Goal: Obtain resource: Download file/media

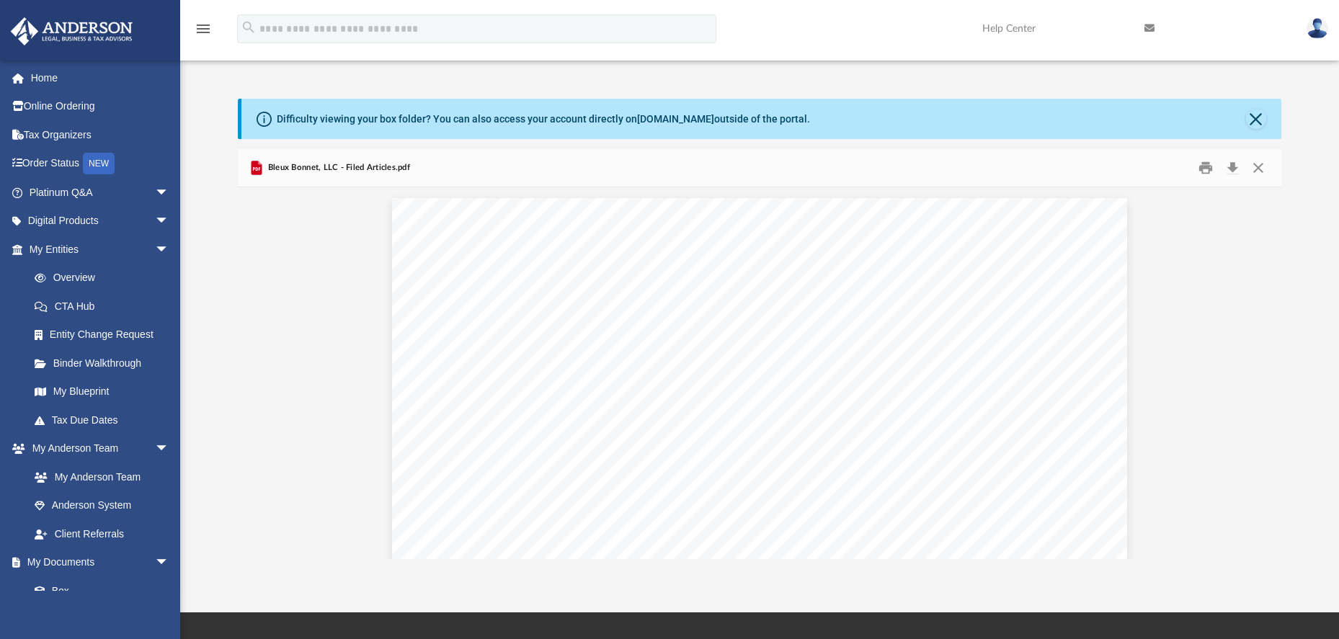
scroll to position [1091, 0]
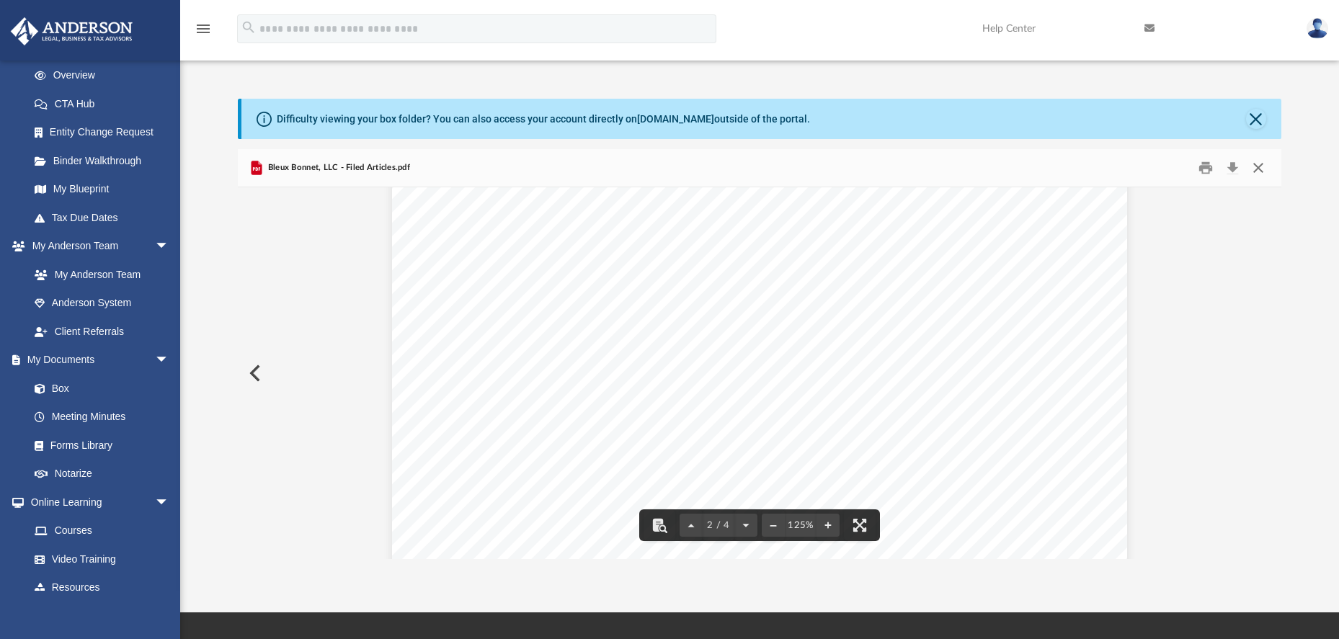
click at [1258, 169] on button "Close" at bounding box center [1258, 168] width 26 height 22
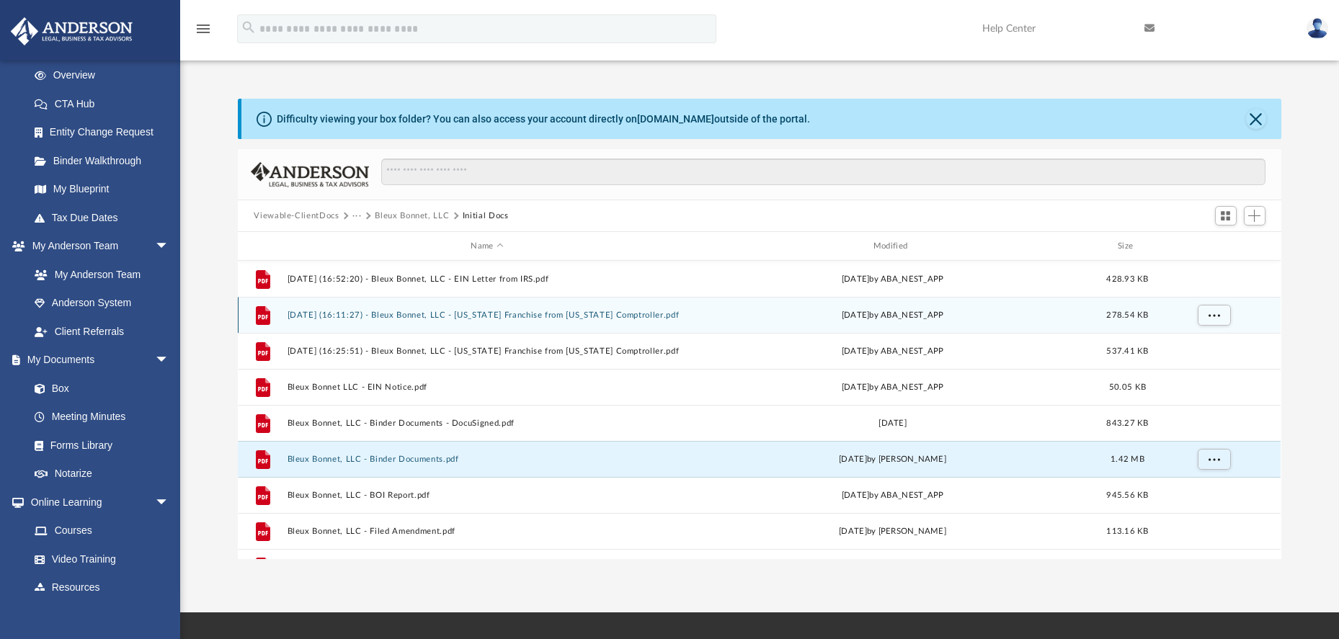
click at [498, 316] on button "[DATE] (16:11:27) - Bleux Bonnet, LLC - [US_STATE] Franchise from [US_STATE] Co…" at bounding box center [487, 315] width 399 height 9
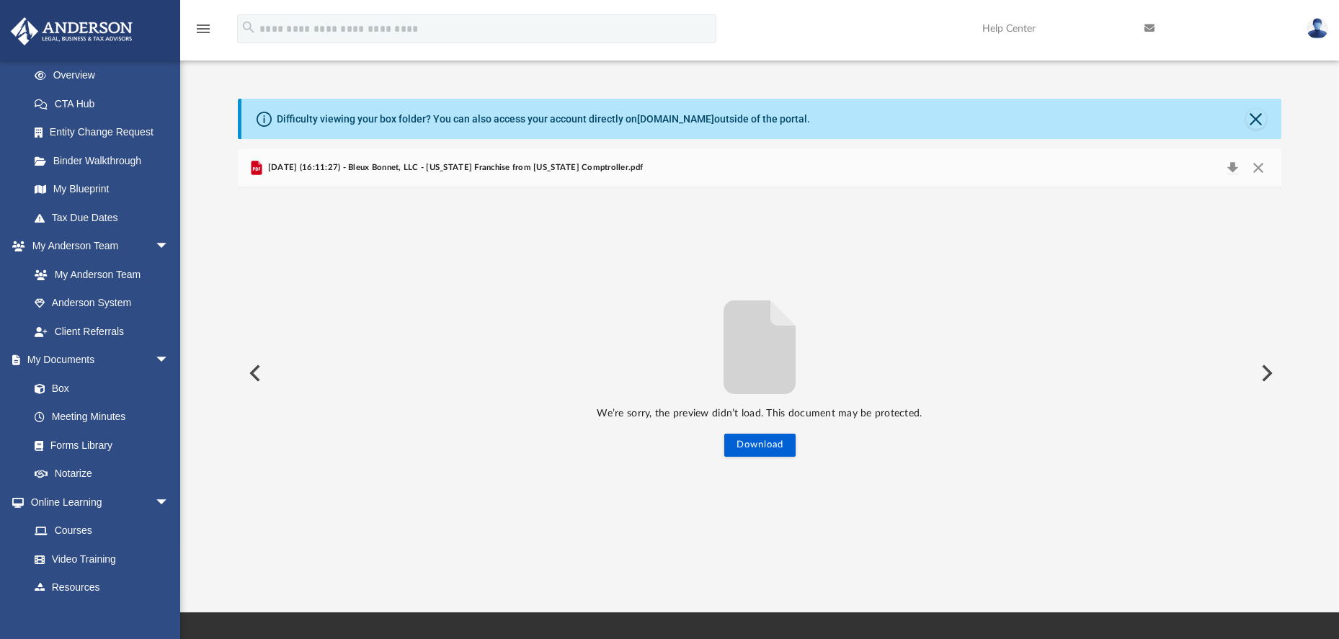
click at [1263, 378] on button "Preview" at bounding box center [1266, 373] width 32 height 40
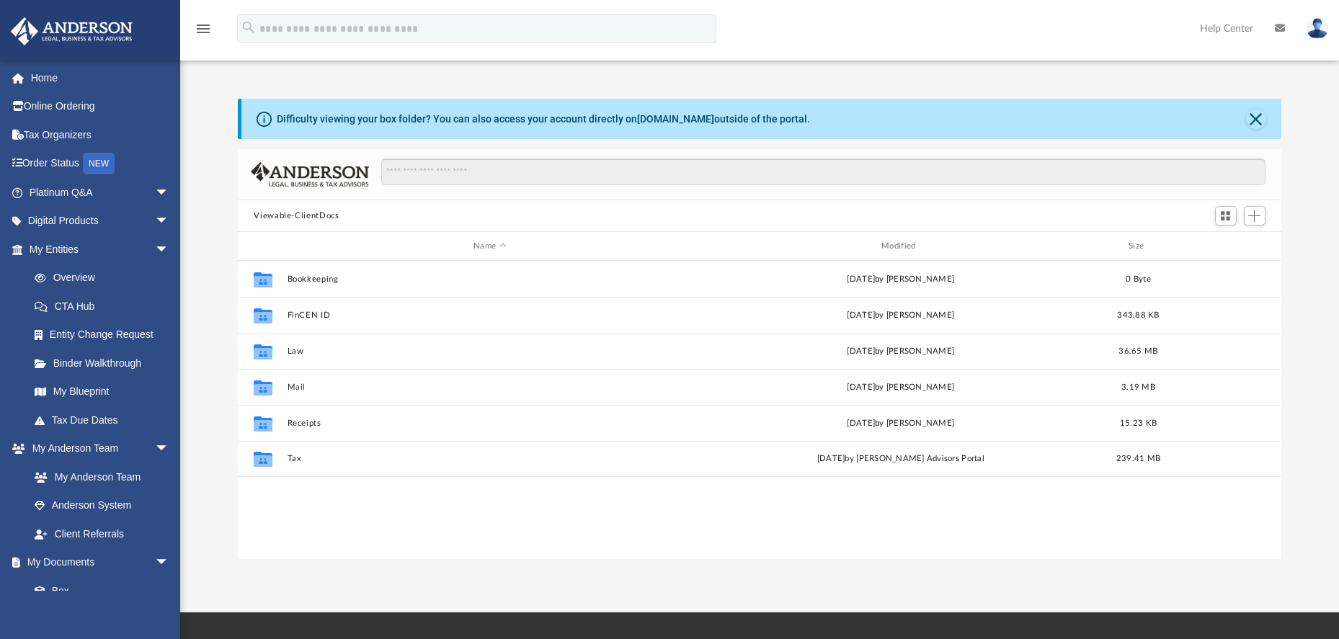
scroll to position [12, 12]
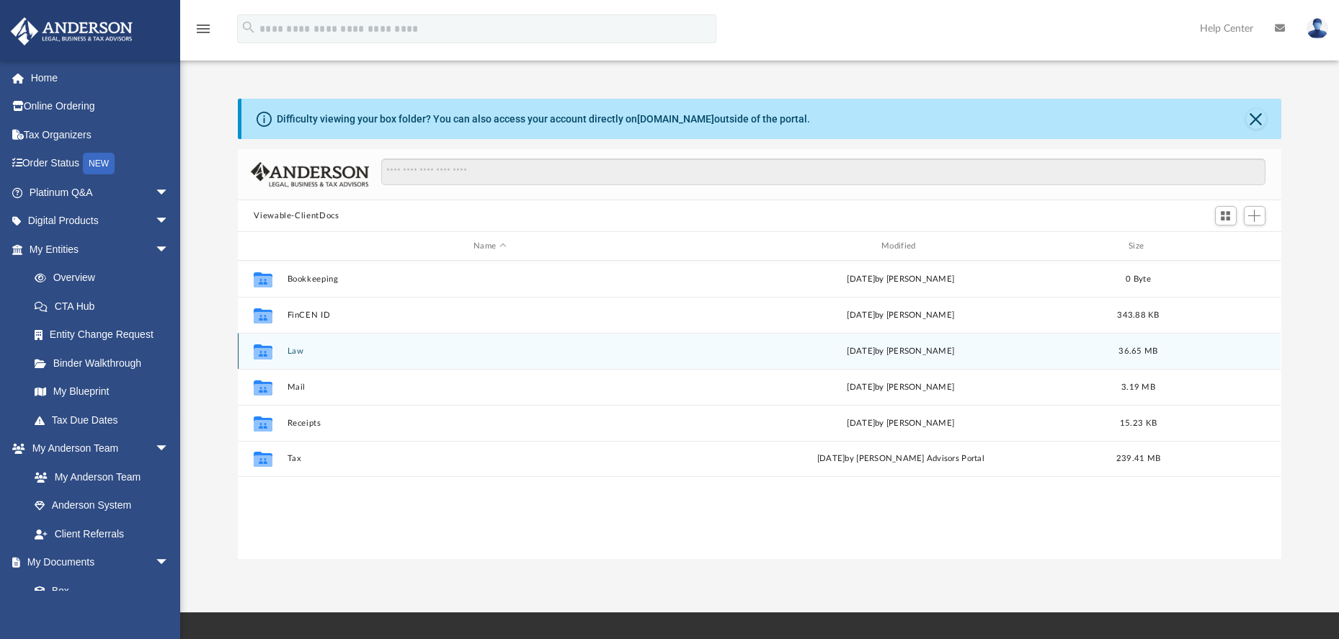
click at [295, 353] on button "Law" at bounding box center [490, 351] width 405 height 9
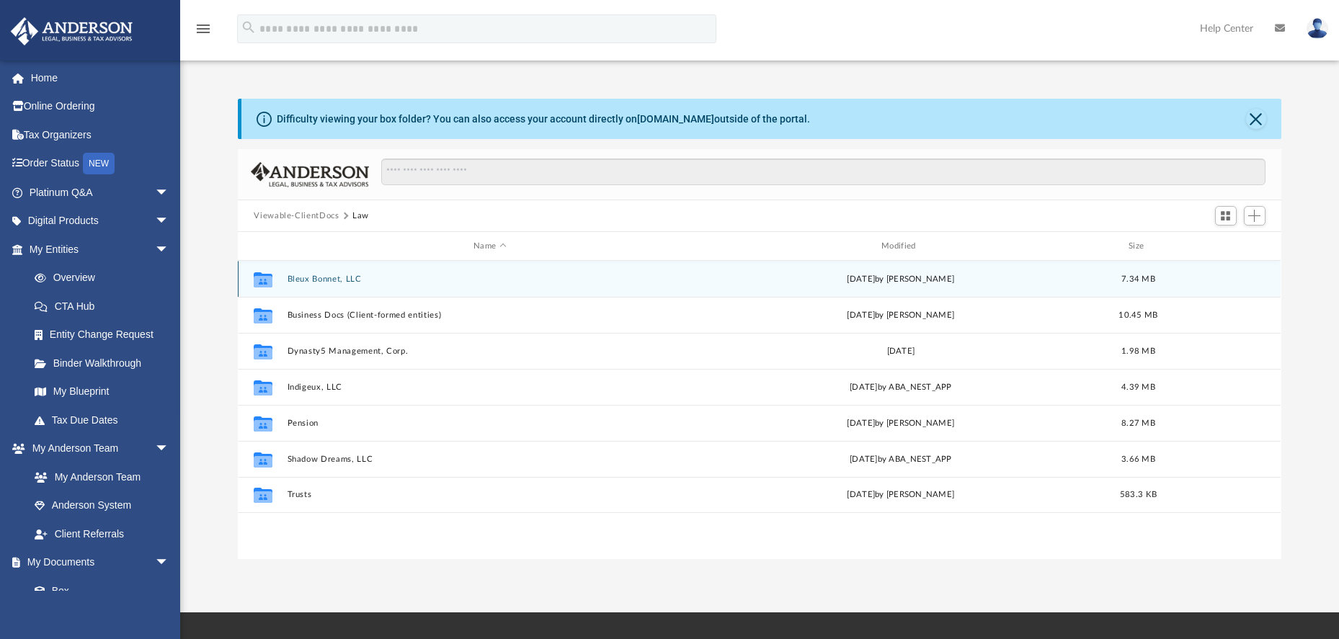
click at [336, 280] on button "Bleux Bonnet, LLC" at bounding box center [490, 279] width 405 height 9
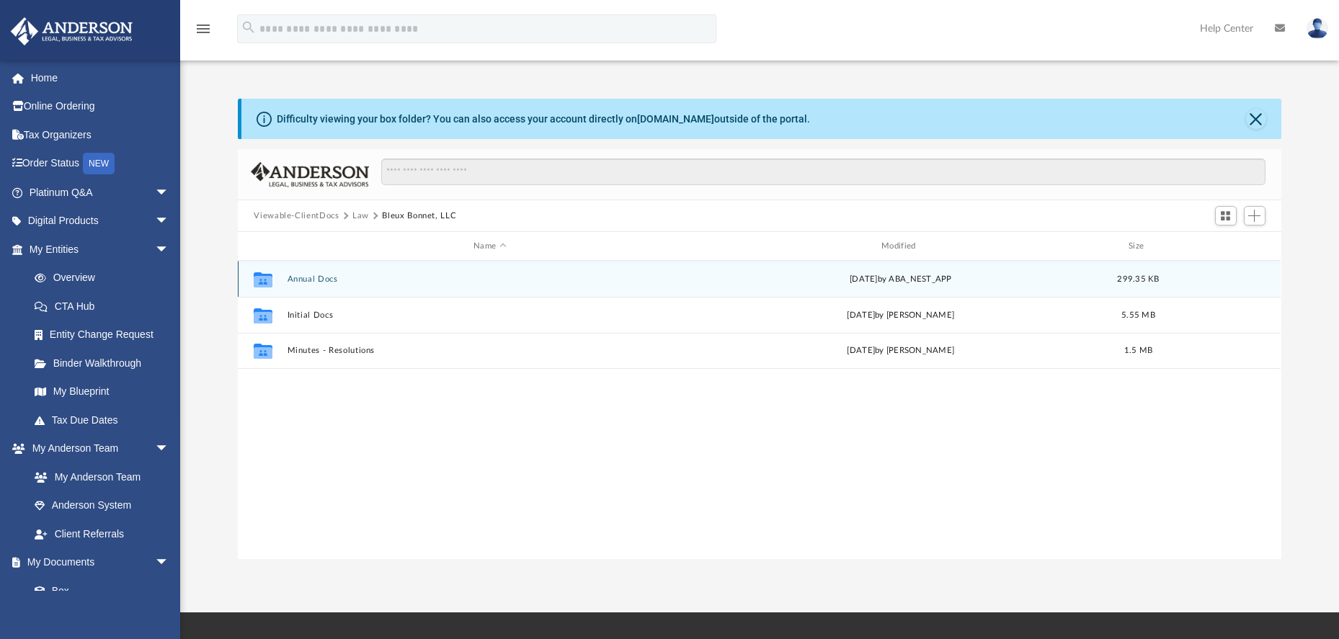
click at [316, 279] on button "Annual Docs" at bounding box center [490, 279] width 405 height 9
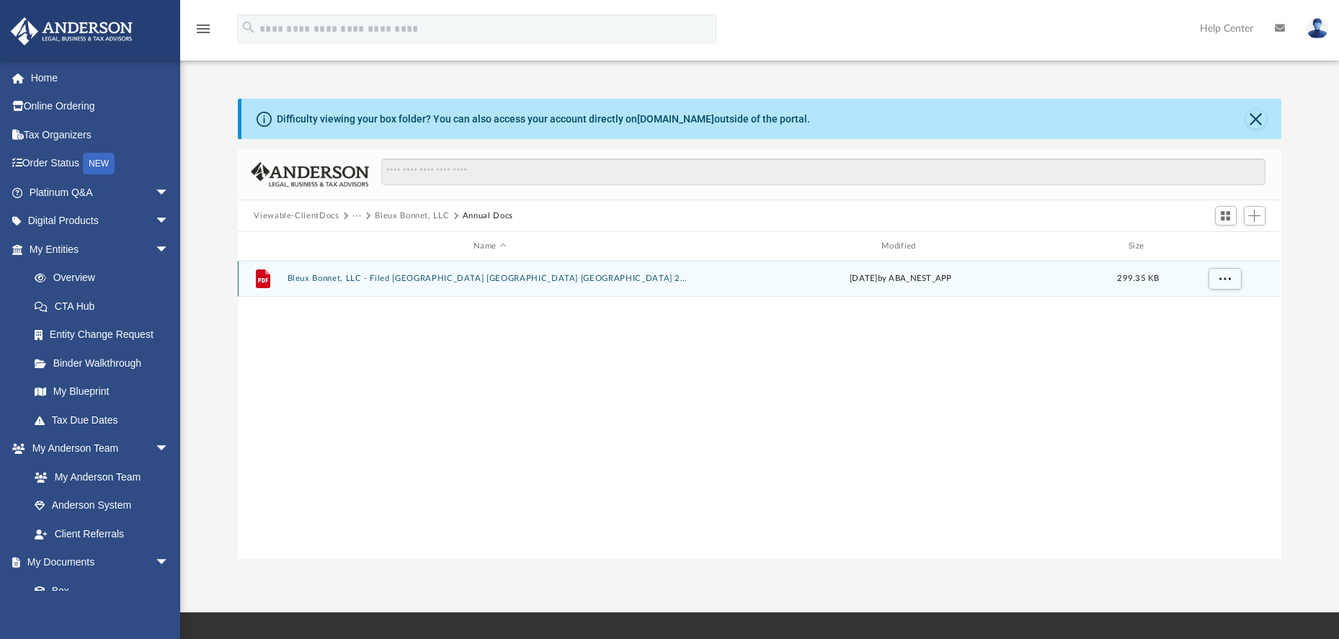
click at [409, 282] on button "Bleux Bonnet, LLC - Filed TX PIR TX 2025.pdf" at bounding box center [490, 278] width 405 height 9
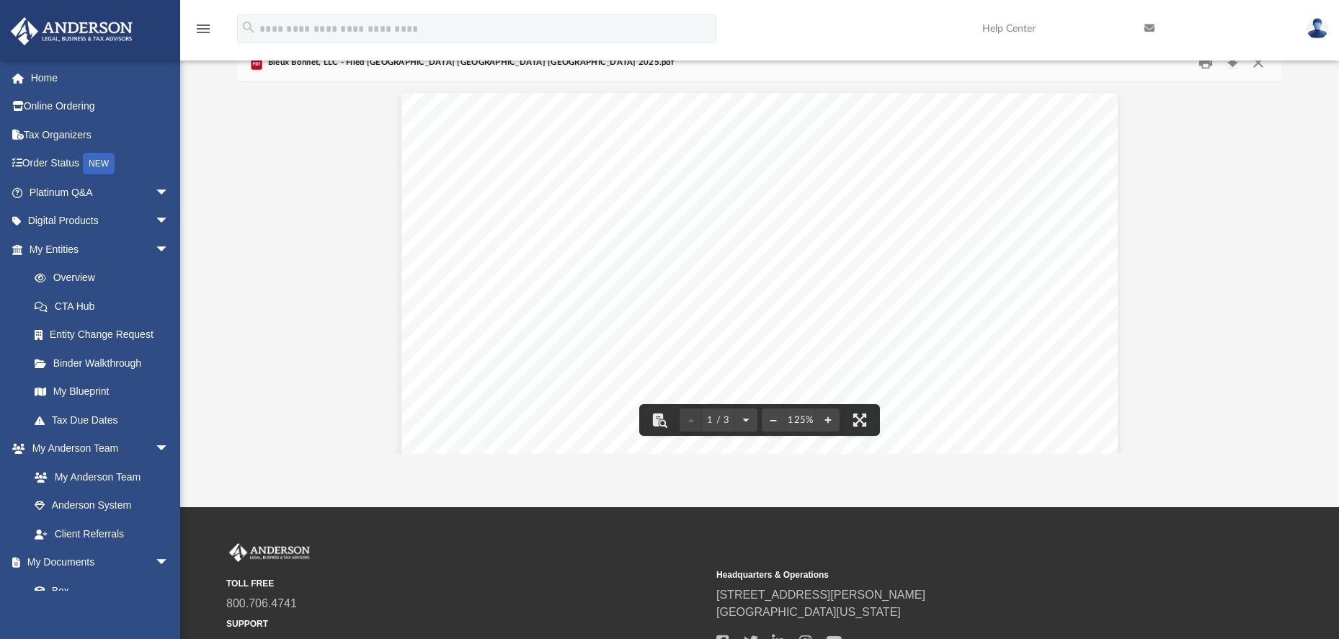
scroll to position [0, 0]
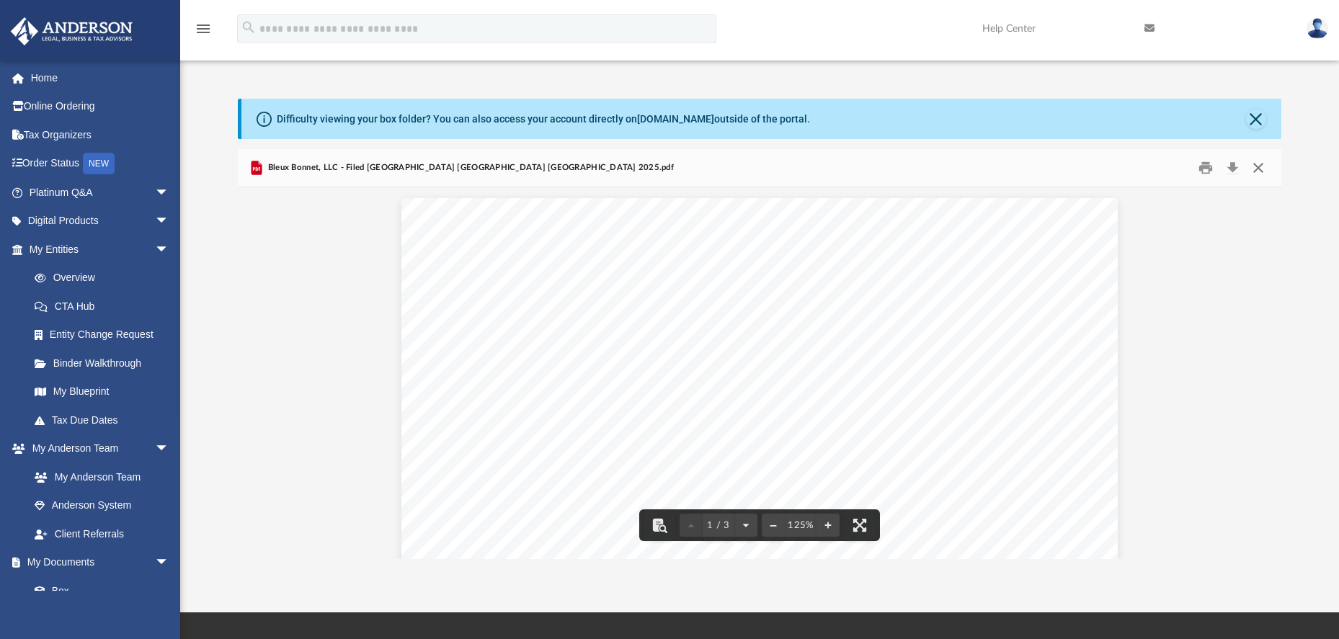
click at [1259, 165] on button "Close" at bounding box center [1258, 168] width 26 height 22
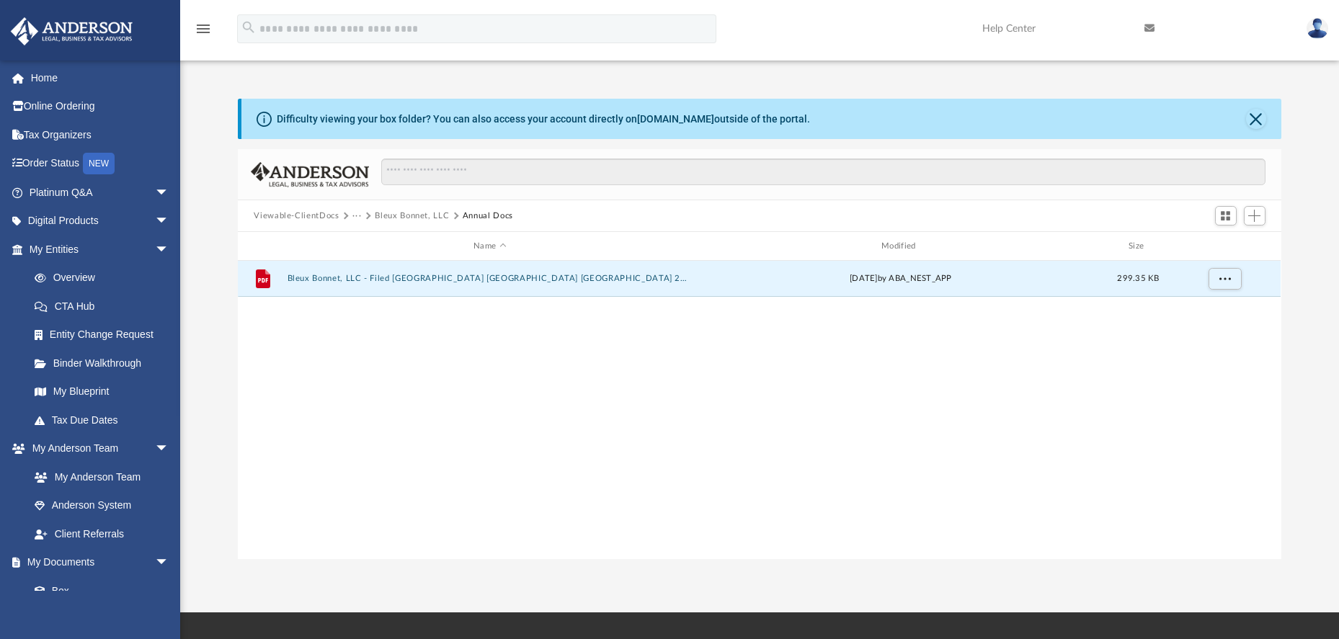
click at [432, 218] on button "Bleux Bonnet, LLC" at bounding box center [412, 216] width 74 height 13
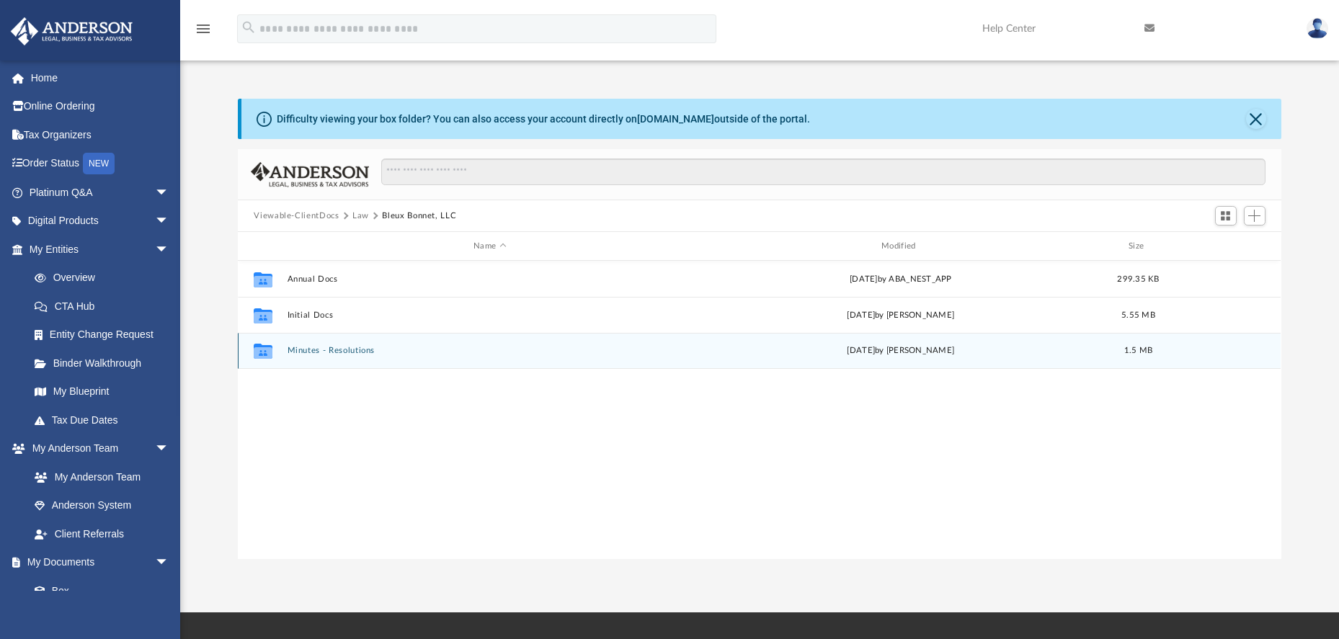
click at [327, 352] on button "Minutes - Resolutions" at bounding box center [490, 350] width 405 height 9
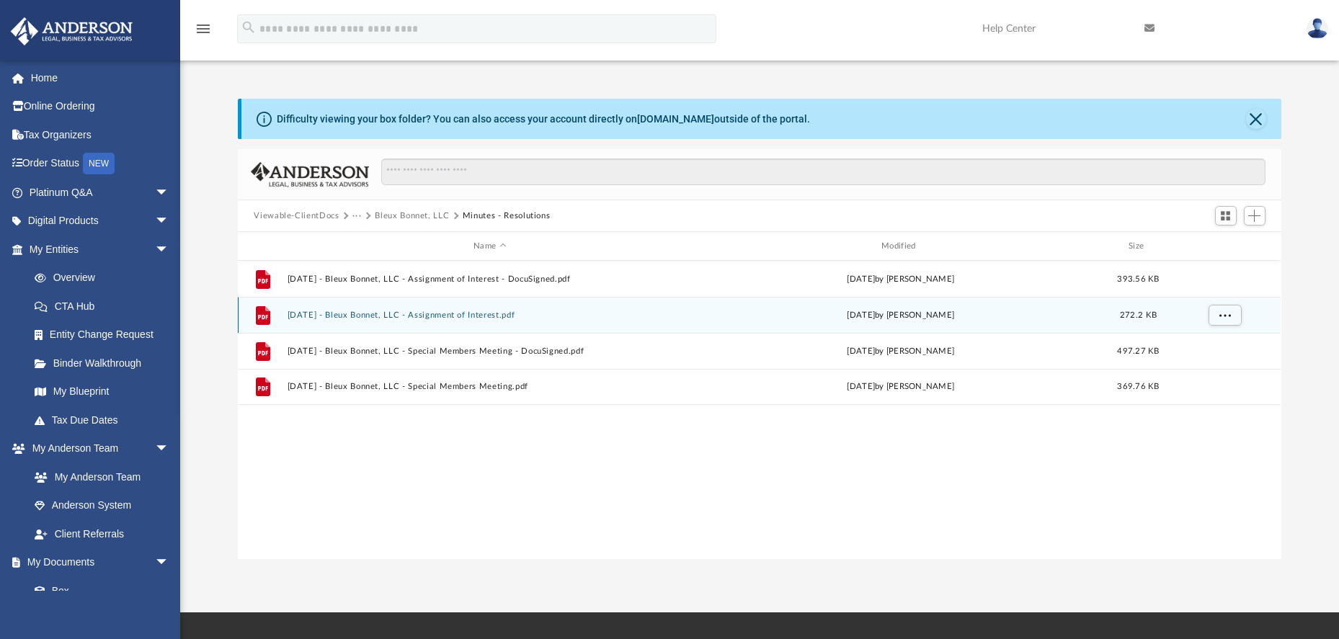
click at [348, 314] on button "2025.07.30 - Bleux Bonnet, LLC - Assignment of Interest.pdf" at bounding box center [490, 315] width 405 height 9
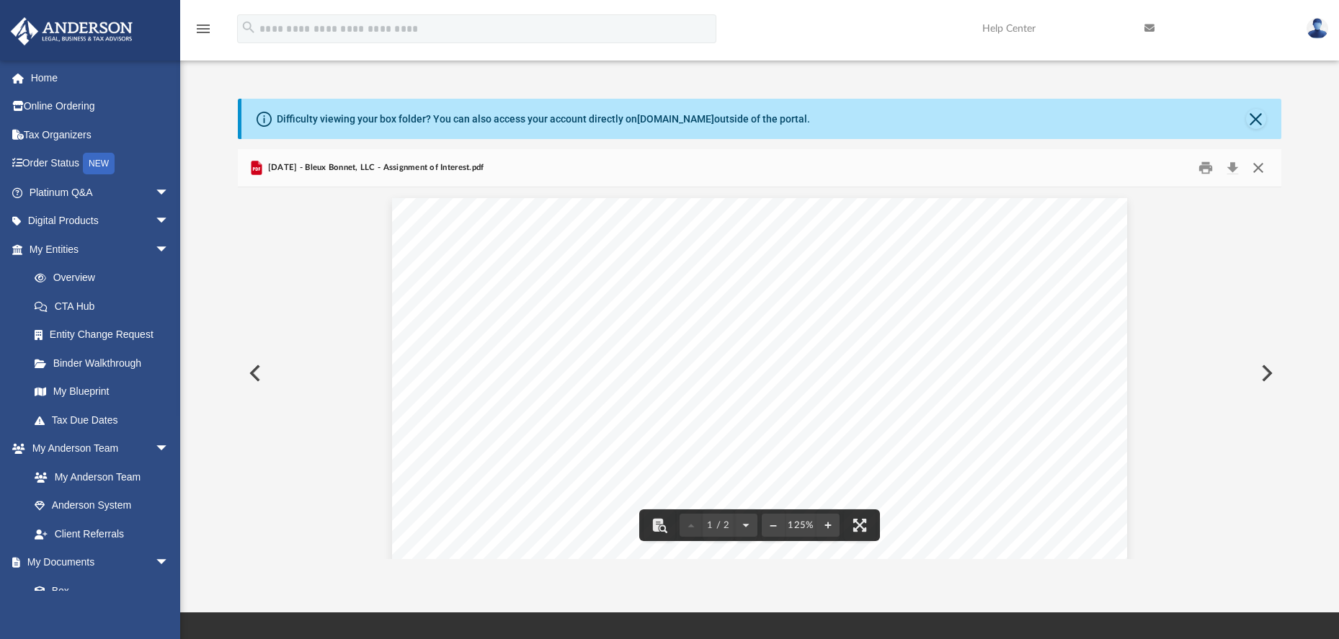
click at [1260, 168] on button "Close" at bounding box center [1258, 168] width 26 height 22
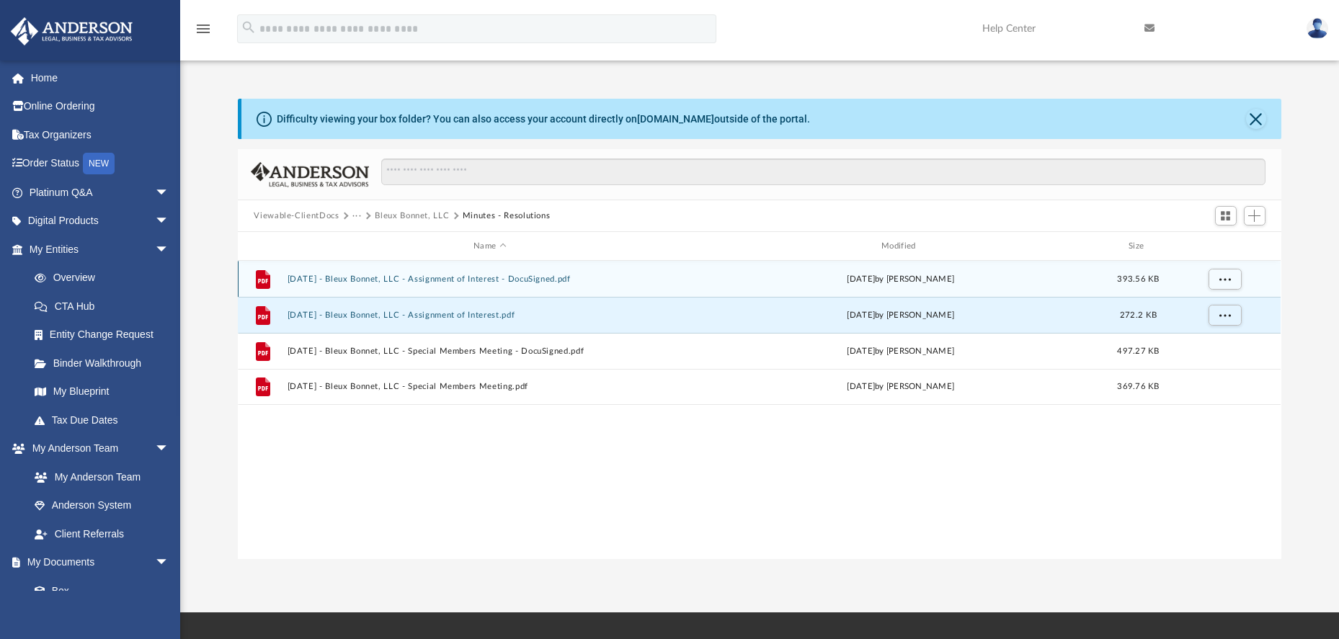
click at [552, 281] on button "2025.07.30 - Bleux Bonnet, LLC - Assignment of Interest - DocuSigned.pdf" at bounding box center [490, 279] width 405 height 9
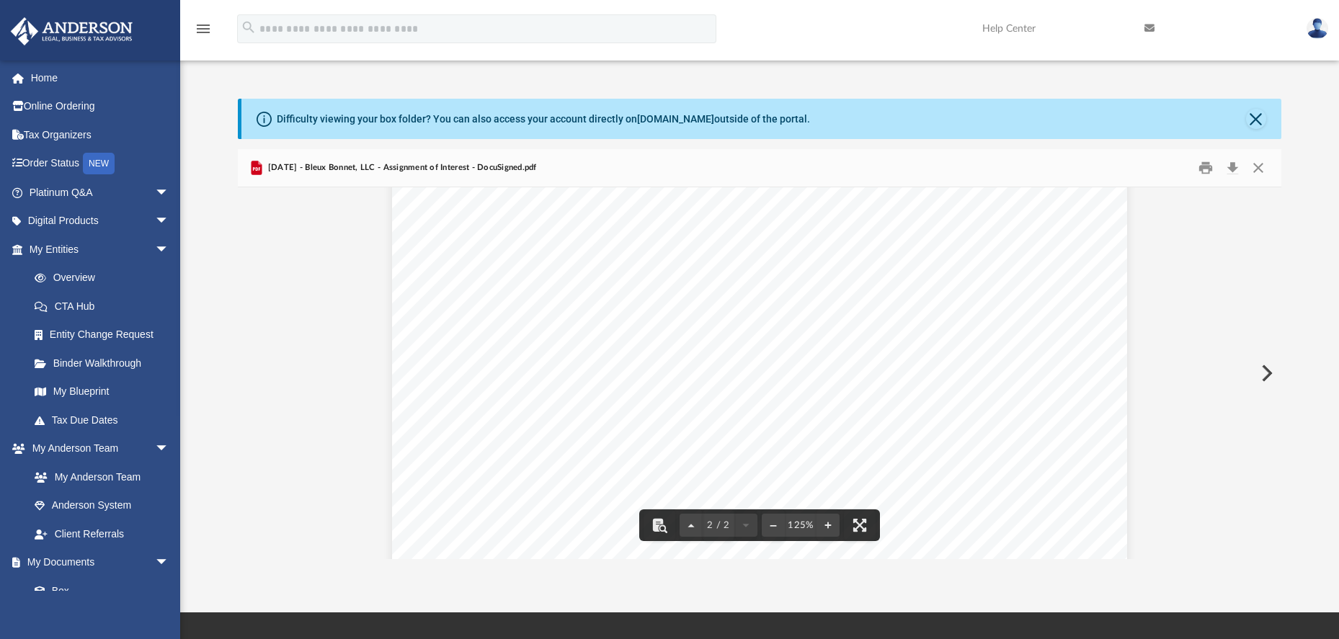
scroll to position [1574, 0]
click at [1265, 373] on button "Preview" at bounding box center [1266, 373] width 32 height 40
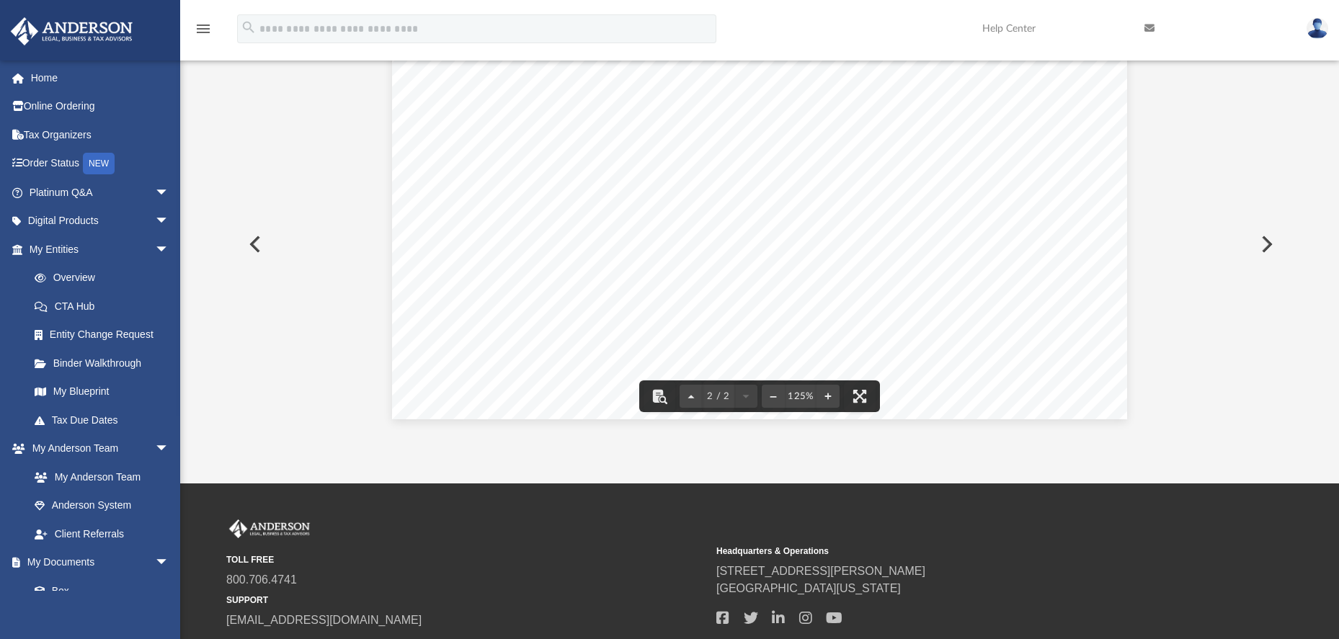
click at [1262, 249] on button "Preview" at bounding box center [1266, 244] width 32 height 40
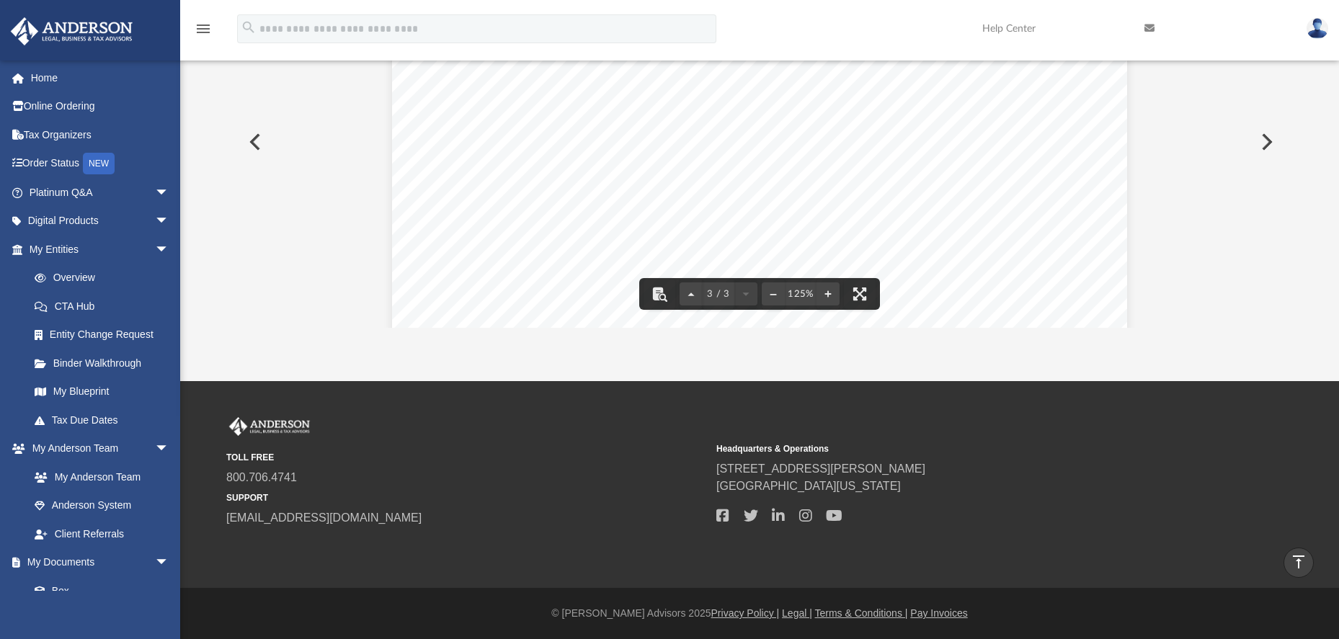
scroll to position [2547, 0]
click at [1266, 149] on button "Preview" at bounding box center [1266, 142] width 32 height 40
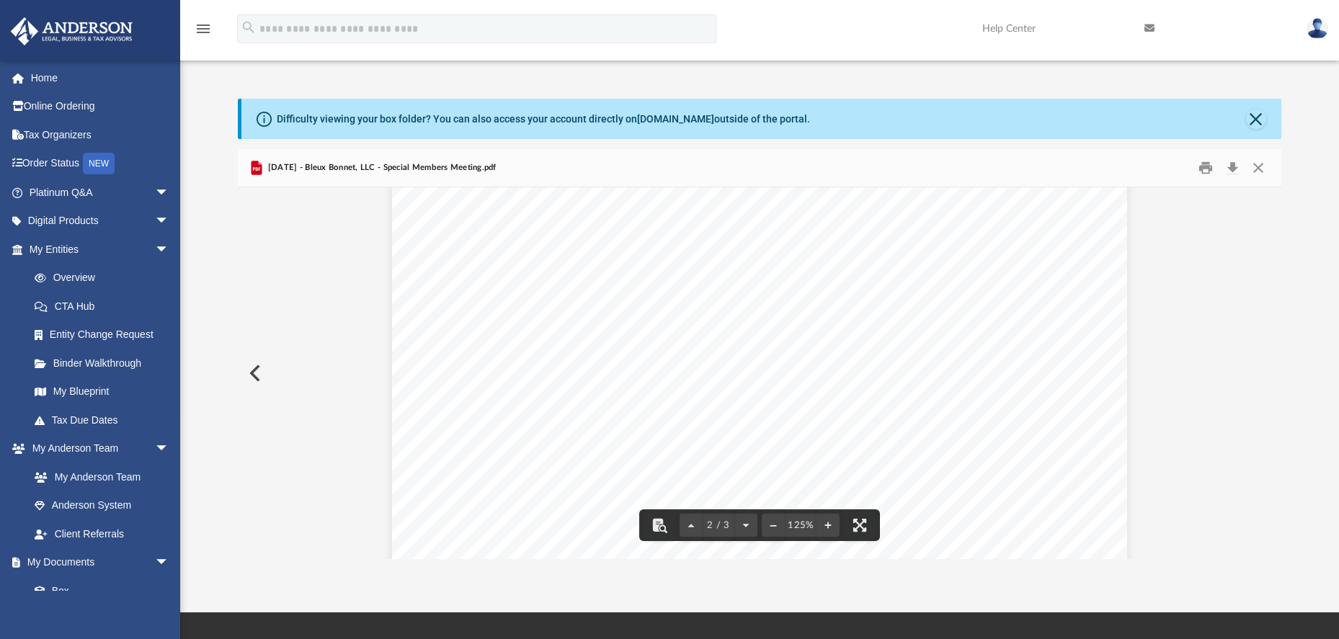
scroll to position [0, 0]
click at [1264, 171] on button "Close" at bounding box center [1258, 168] width 26 height 22
